Goal: Task Accomplishment & Management: Complete application form

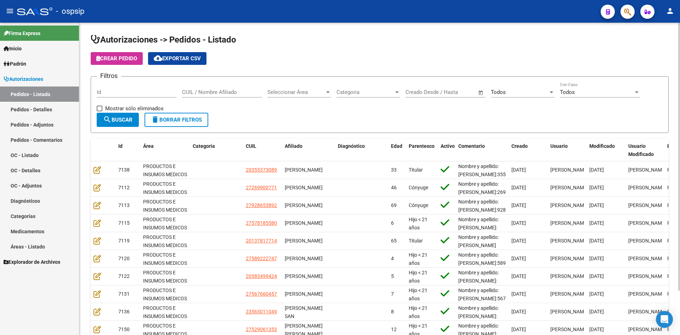
click at [367, 122] on form "Filtros Id CUIL / Nombre Afiliado Seleccionar Área Seleccionar Área Categoria C…" at bounding box center [380, 104] width 578 height 57
click at [159, 88] on div "Id" at bounding box center [137, 89] width 80 height 15
drag, startPoint x: 123, startPoint y: 97, endPoint x: 125, endPoint y: 89, distance: 8.4
click at [123, 94] on div "Id" at bounding box center [137, 89] width 80 height 15
click at [157, 94] on input "Id" at bounding box center [137, 92] width 80 height 6
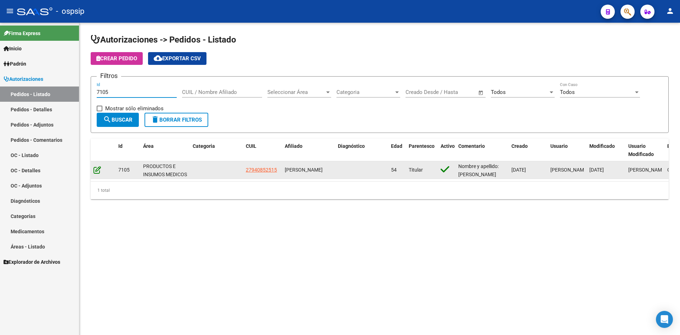
type input "7105"
click at [97, 168] on icon at bounding box center [97, 170] width 7 height 8
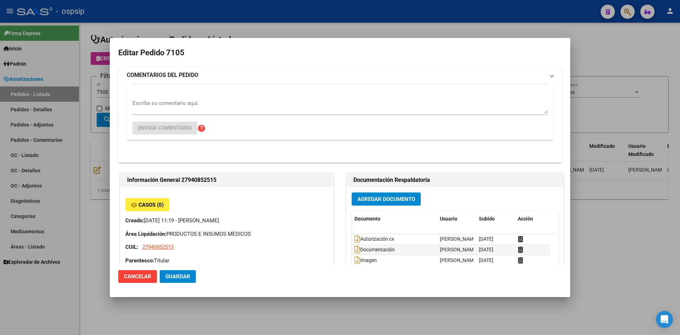
type input "[GEOGRAPHIC_DATA], [GEOGRAPHIC_DATA], SAN [PERSON_NAME] 741"
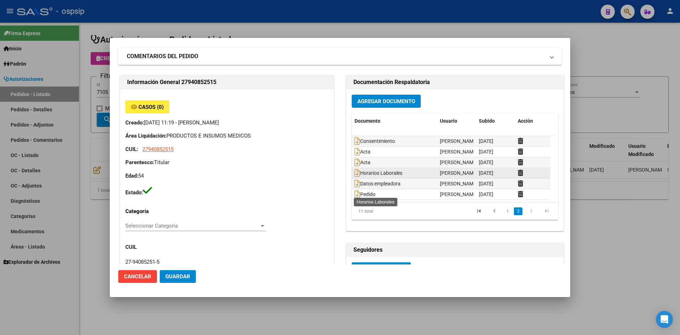
scroll to position [35, 0]
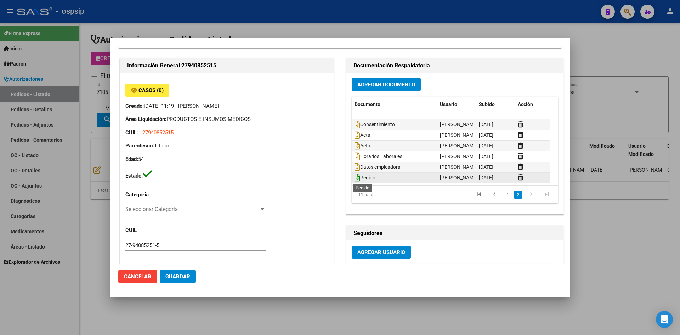
click at [355, 176] on icon at bounding box center [358, 178] width 6 height 8
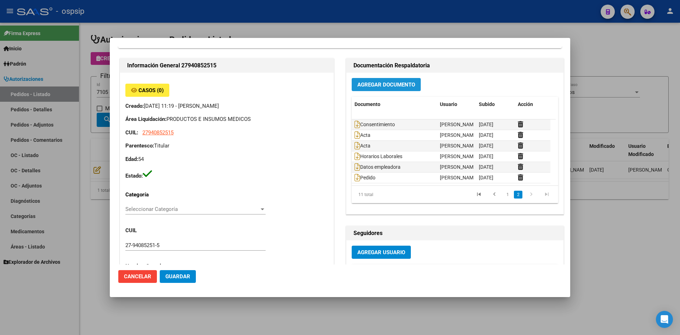
click at [381, 89] on button "Agregar Documento" at bounding box center [386, 84] width 69 height 13
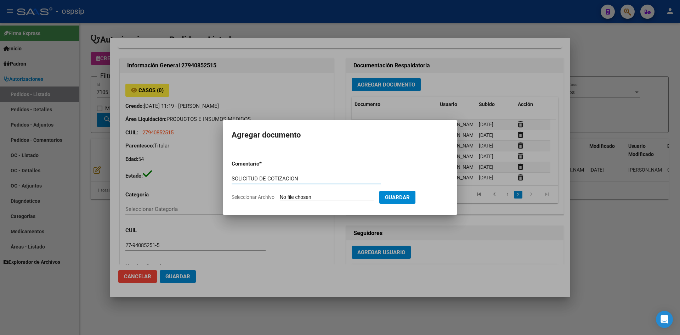
type input "SOLICITUD DE COTIZACION"
click at [280, 194] on input "Seleccionar Archivo" at bounding box center [327, 197] width 94 height 7
type input "C:\fakepath\SOLICITUD DE COTIZACION N°7105.pdf"
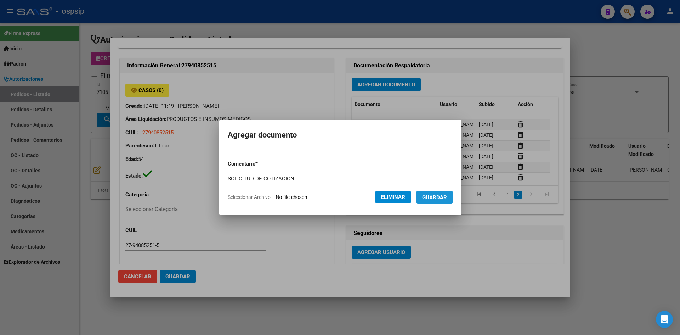
drag, startPoint x: 451, startPoint y: 195, endPoint x: 453, endPoint y: 190, distance: 4.8
click at [447, 194] on span "Guardar" at bounding box center [434, 197] width 25 height 6
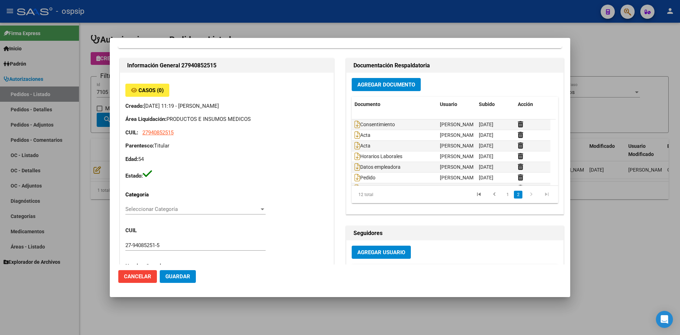
click at [352, 23] on div at bounding box center [340, 167] width 680 height 335
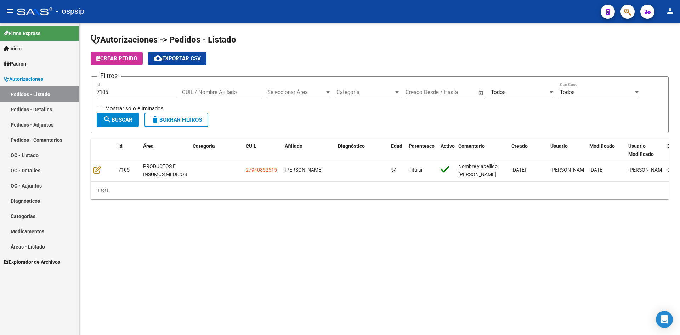
click at [170, 87] on div "7105 Id" at bounding box center [137, 89] width 80 height 15
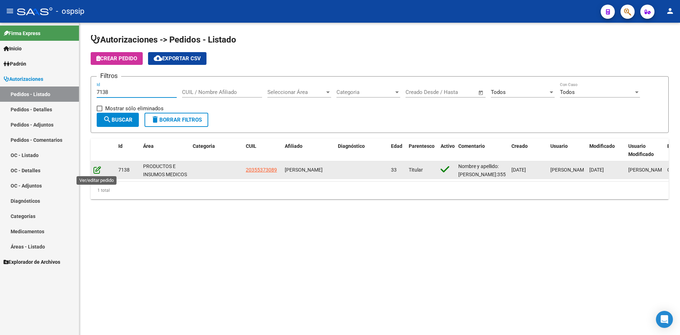
type input "7138"
click at [100, 168] on icon at bounding box center [97, 170] width 7 height 8
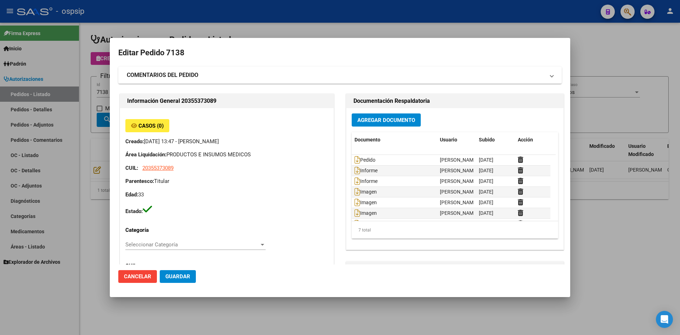
type input "[GEOGRAPHIC_DATA], [GEOGRAPHIC_DATA][PERSON_NAME], [PERSON_NAME] 1614"
click at [355, 159] on icon at bounding box center [358, 160] width 6 height 8
click at [367, 121] on span "Agregar Documento" at bounding box center [386, 120] width 58 height 6
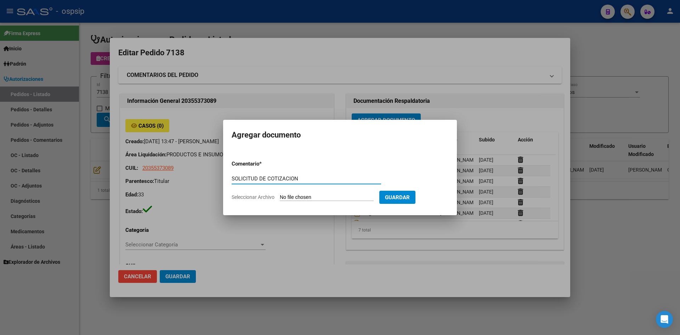
type input "SOLICITUD DE COTIZACION"
click at [280, 194] on input "Seleccionar Archivo" at bounding box center [327, 197] width 94 height 7
type input "C:\fakepath\SOLICITUD DE COTIZACION N°7138.pdf"
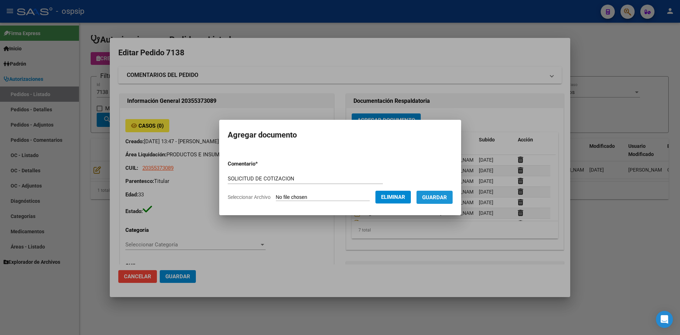
click at [440, 196] on span "Guardar" at bounding box center [434, 197] width 25 height 6
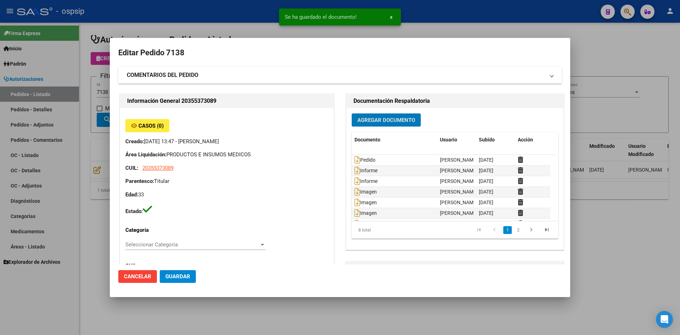
drag, startPoint x: 244, startPoint y: 24, endPoint x: 256, endPoint y: 29, distance: 12.2
click at [245, 24] on div at bounding box center [340, 167] width 680 height 335
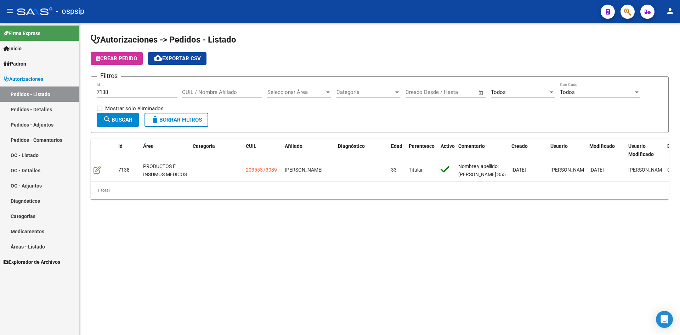
click at [128, 90] on input "7138" at bounding box center [137, 92] width 80 height 6
click at [131, 90] on input "7138" at bounding box center [137, 92] width 80 height 6
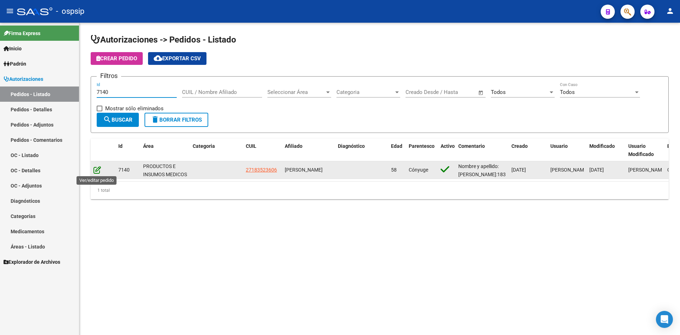
type input "7140"
click at [96, 171] on icon at bounding box center [97, 170] width 7 height 8
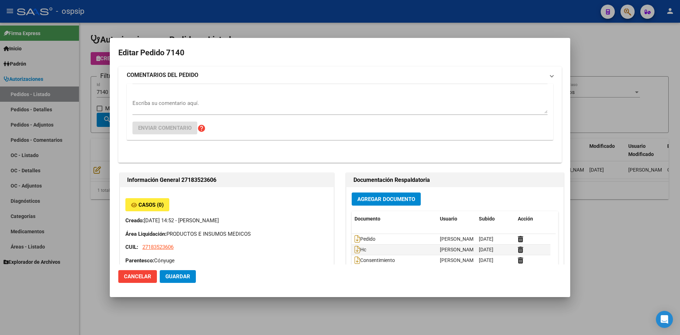
type input "[GEOGRAPHIC_DATA], caseros, [PERSON_NAME] 5331"
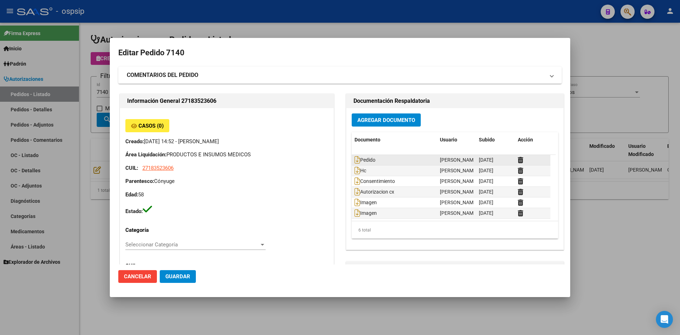
click at [352, 159] on datatable-body-cell "Pedido" at bounding box center [394, 160] width 85 height 10
click at [355, 158] on icon at bounding box center [358, 160] width 6 height 8
click at [374, 120] on span "Agregar Documento" at bounding box center [386, 120] width 58 height 6
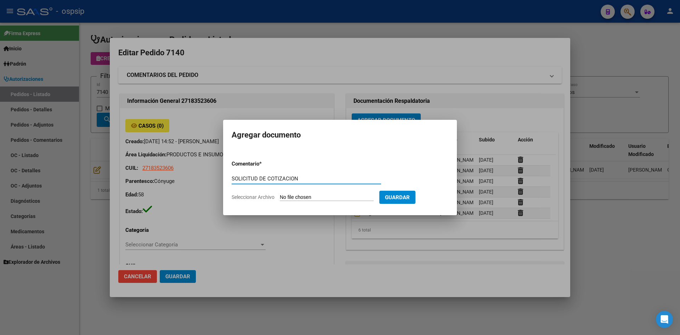
type input "SOLICITUD DE COTIZACION"
click at [280, 194] on input "Seleccionar Archivo" at bounding box center [327, 197] width 94 height 7
type input "C:\fakepath\SOLICITUD DE COTIZACION N°7140.pdf"
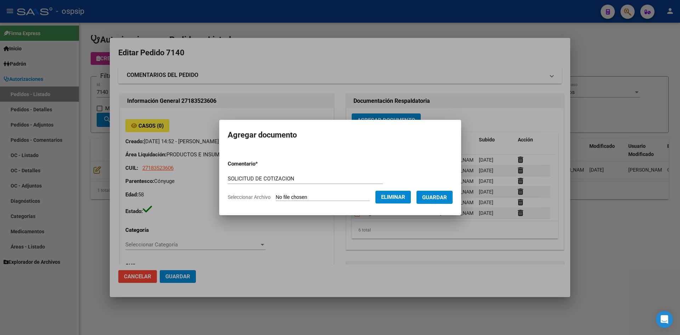
click at [434, 196] on span "Guardar" at bounding box center [434, 197] width 25 height 6
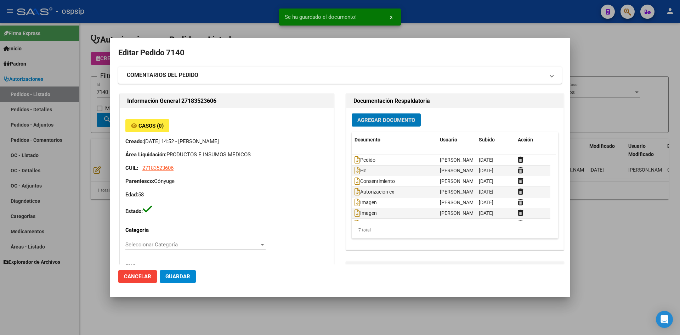
click at [188, 274] on span "Guardar" at bounding box center [177, 276] width 25 height 6
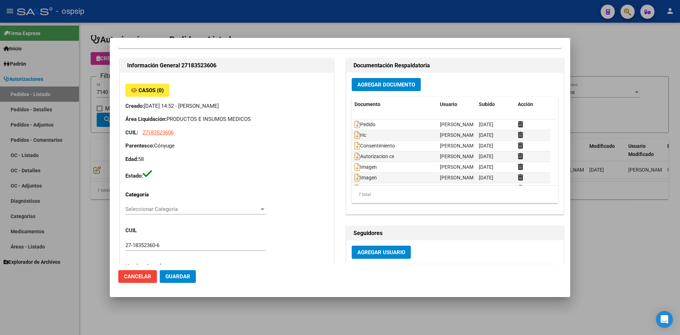
click at [313, 37] on div at bounding box center [340, 167] width 680 height 335
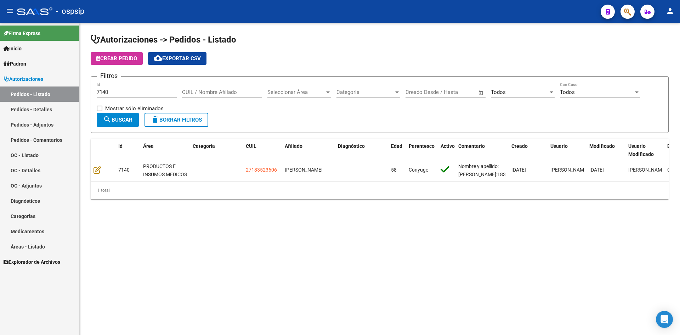
drag, startPoint x: 333, startPoint y: 59, endPoint x: 266, endPoint y: 2, distance: 88.2
click at [333, 59] on div "Crear Pedido cloud_download Exportar CSV" at bounding box center [380, 58] width 578 height 13
click at [124, 90] on input "7140" at bounding box center [137, 92] width 80 height 6
click at [125, 90] on input "7140" at bounding box center [137, 92] width 80 height 6
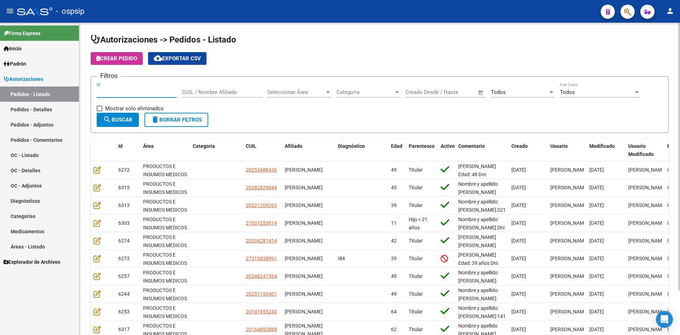
click at [514, 92] on div "Todos" at bounding box center [519, 92] width 57 height 6
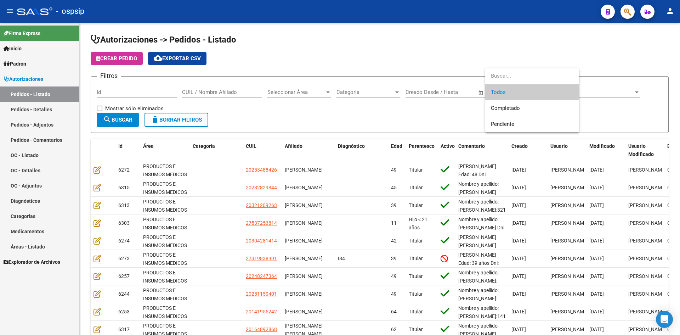
drag, startPoint x: 162, startPoint y: 89, endPoint x: 188, endPoint y: 89, distance: 25.5
click at [163, 89] on div at bounding box center [340, 167] width 680 height 335
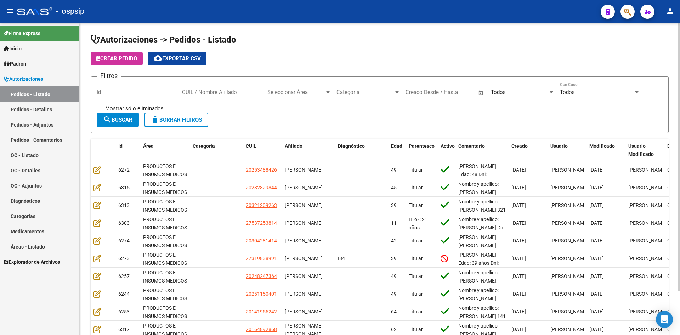
click at [188, 89] on div "CUIL / Nombre Afiliado" at bounding box center [222, 89] width 80 height 15
click at [198, 92] on input "CUIL / Nombre Afiliado" at bounding box center [222, 92] width 80 height 6
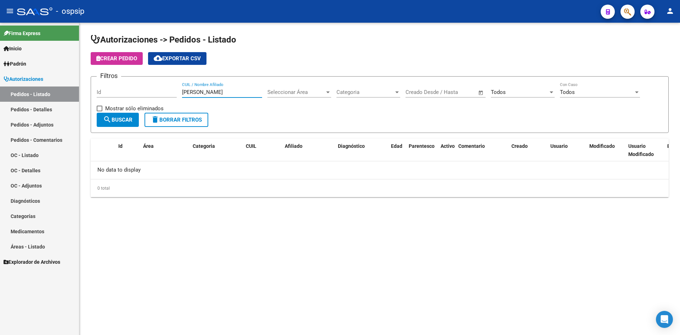
type input "[PERSON_NAME]"
click at [507, 92] on div "Todos" at bounding box center [519, 92] width 57 height 6
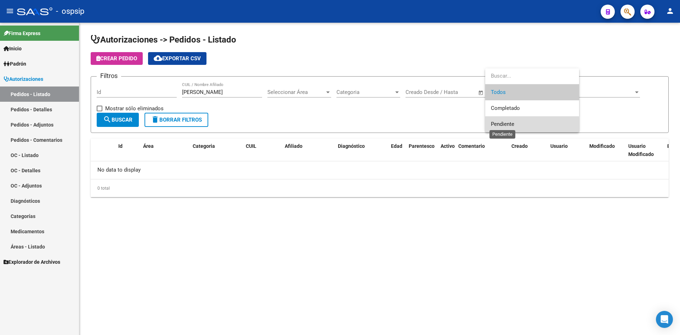
drag, startPoint x: 498, startPoint y: 125, endPoint x: 446, endPoint y: 125, distance: 52.4
click at [497, 125] on span "Pendiente" at bounding box center [502, 124] width 23 height 6
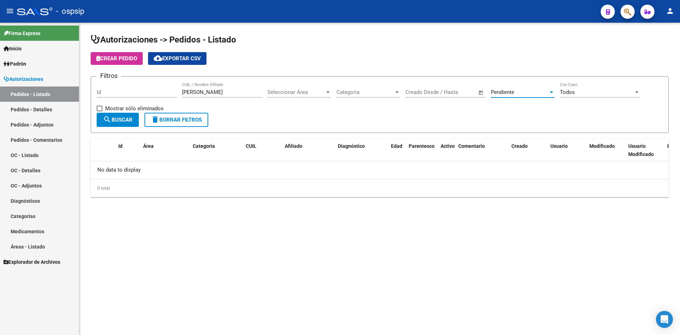
click at [106, 117] on mat-icon "search" at bounding box center [107, 119] width 9 height 9
click at [203, 92] on input "[PERSON_NAME]" at bounding box center [222, 92] width 80 height 6
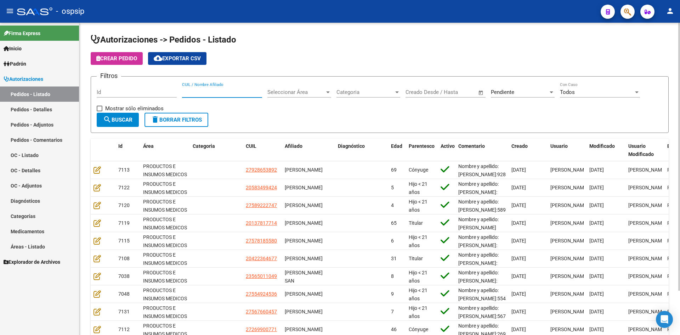
click at [159, 92] on input "Id" at bounding box center [137, 92] width 80 height 6
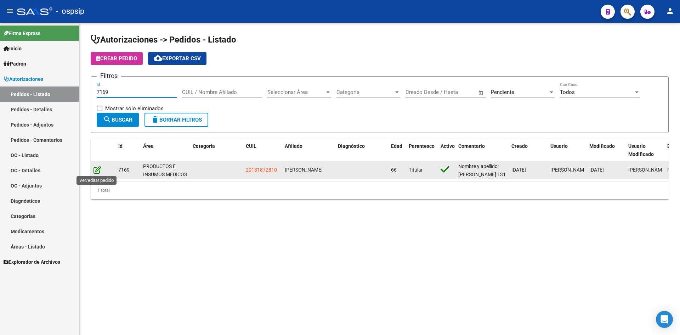
type input "7169"
click at [96, 170] on icon at bounding box center [97, 170] width 7 height 8
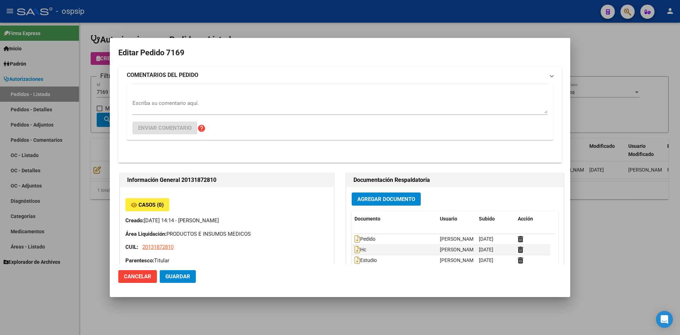
type input "Capital Federal, CABA, [GEOGRAPHIC_DATA] 921, Piso: PB"
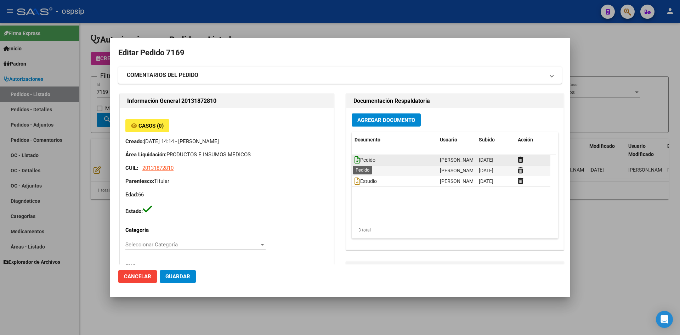
click at [355, 157] on icon at bounding box center [358, 160] width 6 height 8
click at [356, 11] on div at bounding box center [340, 167] width 680 height 335
